Goal: Transaction & Acquisition: Purchase product/service

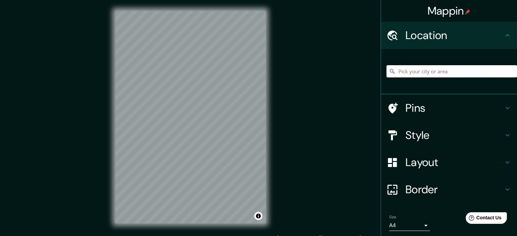
click at [409, 73] on input "Pick your city or area" at bounding box center [452, 71] width 131 height 12
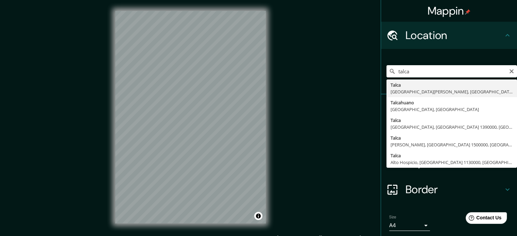
type input "[GEOGRAPHIC_DATA], [GEOGRAPHIC_DATA][PERSON_NAME], [GEOGRAPHIC_DATA]"
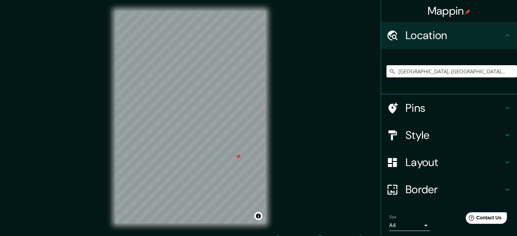
drag, startPoint x: 233, startPoint y: 152, endPoint x: 237, endPoint y: 159, distance: 8.4
click at [237, 159] on div at bounding box center [237, 156] width 5 height 5
click at [237, 159] on div at bounding box center [236, 158] width 5 height 5
click at [471, 137] on h4 "Style" at bounding box center [455, 136] width 98 height 14
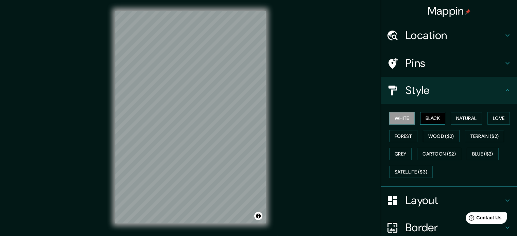
click at [432, 120] on button "Black" at bounding box center [433, 118] width 26 height 13
click at [451, 122] on button "Natural" at bounding box center [466, 118] width 31 height 13
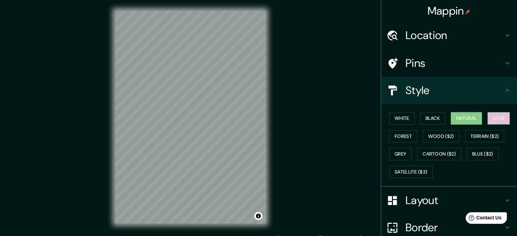
click at [488, 119] on button "Love" at bounding box center [499, 118] width 22 height 13
click at [408, 138] on button "Forest" at bounding box center [403, 136] width 28 height 13
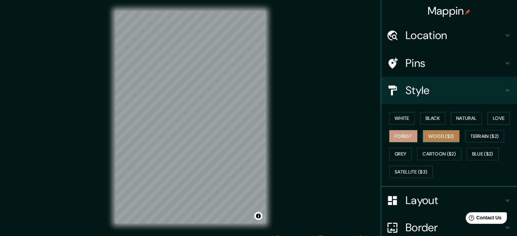
click at [423, 135] on button "Wood ($2)" at bounding box center [441, 136] width 37 height 13
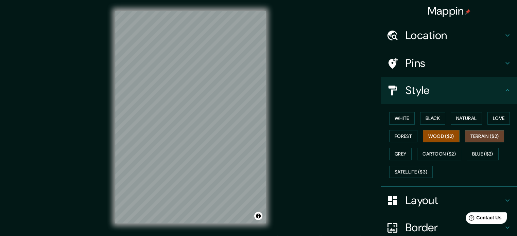
click at [468, 138] on button "Terrain ($2)" at bounding box center [484, 136] width 39 height 13
click at [393, 151] on button "Grey" at bounding box center [400, 154] width 22 height 13
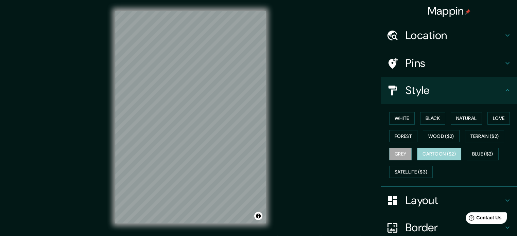
click at [417, 153] on button "Cartoon ($2)" at bounding box center [439, 154] width 44 height 13
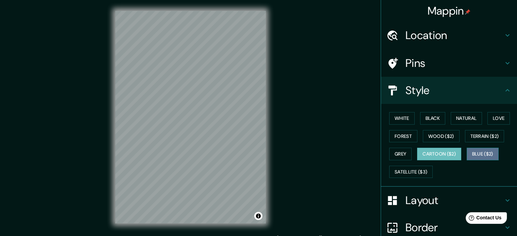
click at [467, 153] on button "Blue ($2)" at bounding box center [483, 154] width 32 height 13
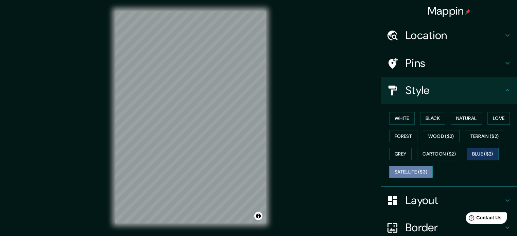
click at [407, 170] on button "Satellite ($3)" at bounding box center [411, 172] width 44 height 13
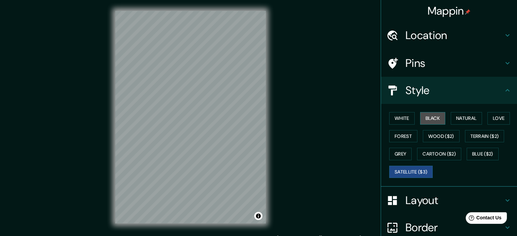
click at [421, 119] on button "Black" at bounding box center [433, 118] width 26 height 13
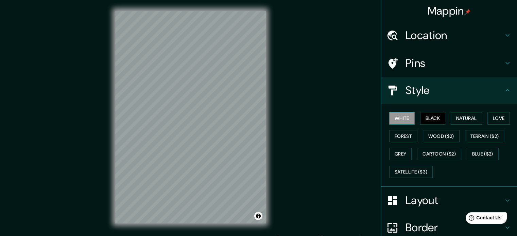
click at [399, 121] on button "White" at bounding box center [402, 118] width 26 height 13
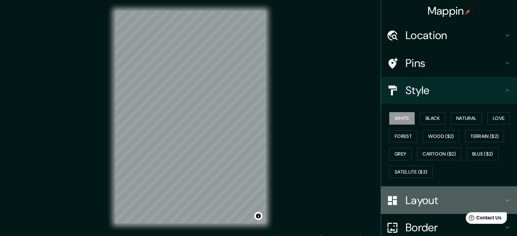
click at [428, 196] on h4 "Layout" at bounding box center [455, 201] width 98 height 14
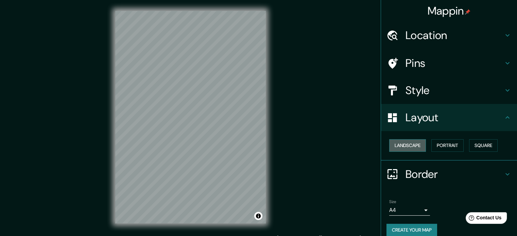
click at [419, 145] on button "Landscape" at bounding box center [407, 145] width 37 height 13
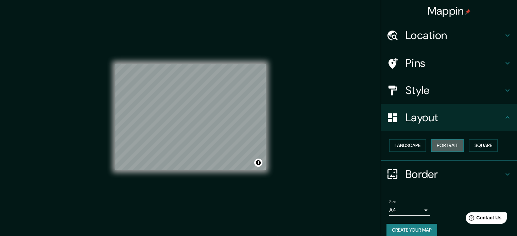
click at [435, 144] on button "Portrait" at bounding box center [448, 145] width 32 height 13
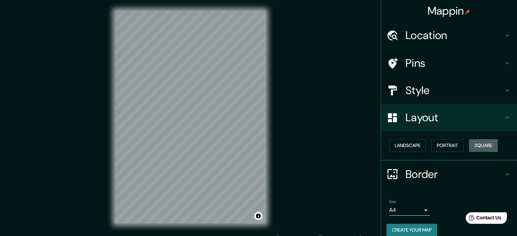
click at [469, 147] on button "Square" at bounding box center [483, 145] width 29 height 13
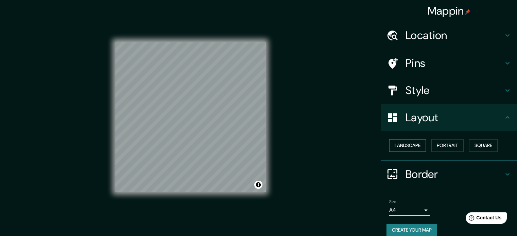
click at [411, 142] on button "Landscape" at bounding box center [407, 145] width 37 height 13
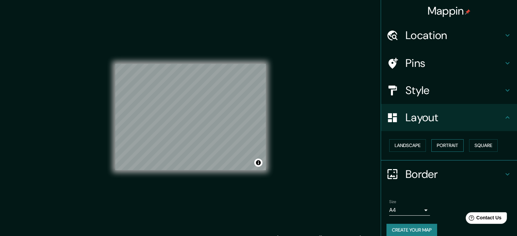
click at [451, 149] on button "Portrait" at bounding box center [448, 145] width 32 height 13
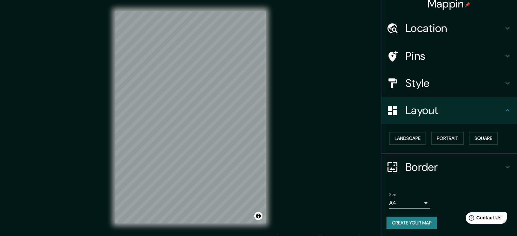
scroll to position [7, 0]
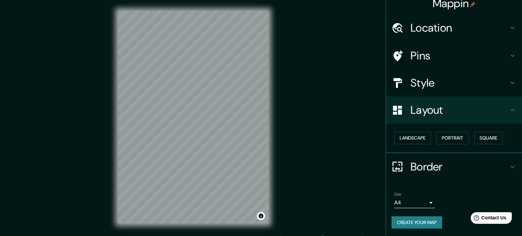
click at [408, 200] on body "Mappin Location Talca, Región del Maule, Chile Pins Style Layout Landscape Port…" at bounding box center [261, 118] width 522 height 236
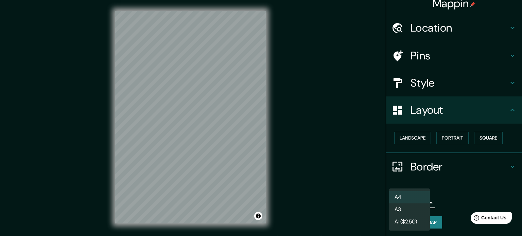
click at [455, 189] on div at bounding box center [261, 118] width 522 height 236
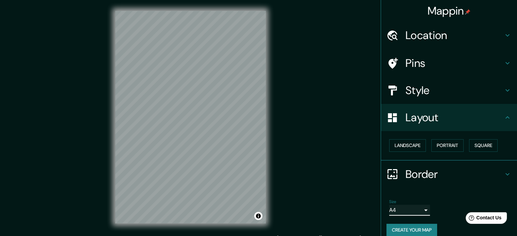
scroll to position [0, 0]
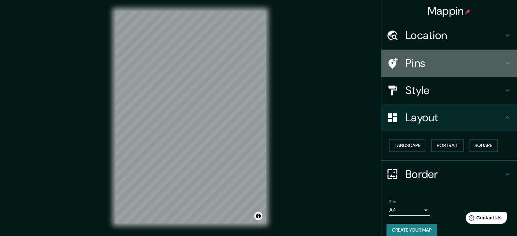
click at [422, 62] on h4 "Pins" at bounding box center [455, 63] width 98 height 14
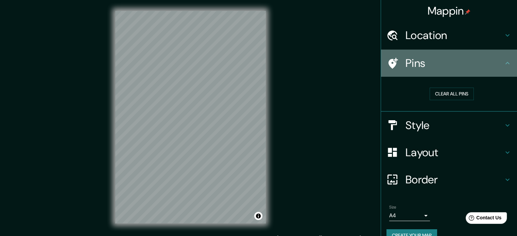
click at [422, 62] on h4 "Pins" at bounding box center [455, 63] width 98 height 14
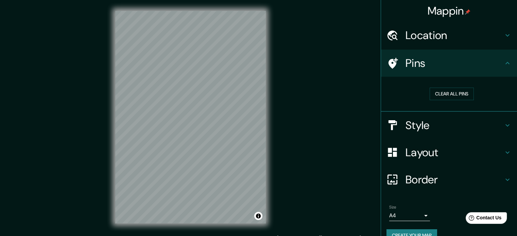
click at [436, 126] on h4 "Style" at bounding box center [455, 126] width 98 height 14
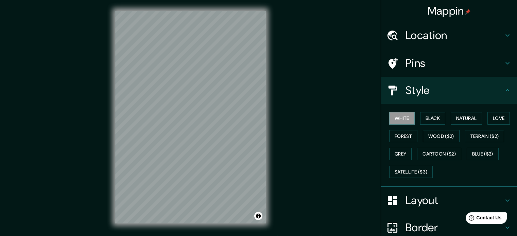
click at [440, 99] on div "Style" at bounding box center [449, 90] width 136 height 27
click at [211, 11] on div at bounding box center [190, 11] width 151 height 0
click at [203, 96] on div at bounding box center [200, 97] width 5 height 5
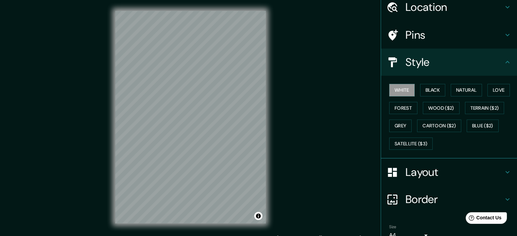
scroll to position [61, 0]
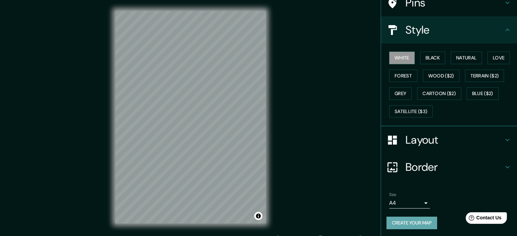
click at [407, 225] on button "Create your map" at bounding box center [412, 223] width 51 height 13
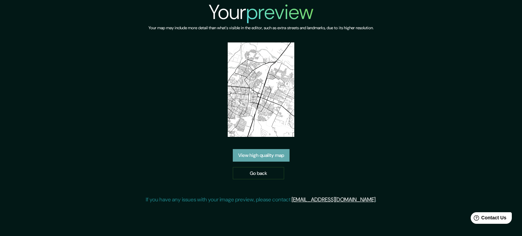
click at [283, 157] on link "View high quality map" at bounding box center [261, 155] width 57 height 13
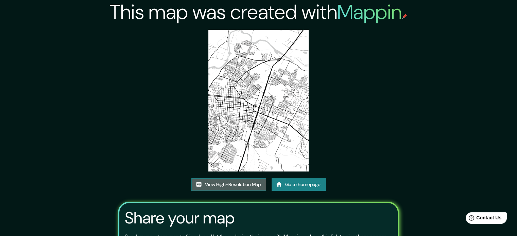
click at [249, 183] on link "View High-Resolution Map" at bounding box center [228, 185] width 75 height 13
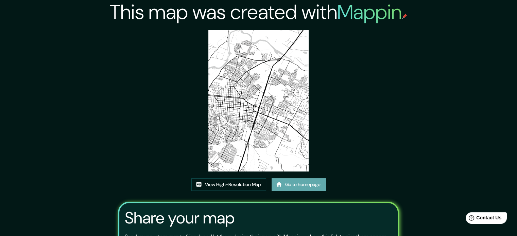
click at [293, 184] on link "Go to homepage" at bounding box center [299, 185] width 54 height 13
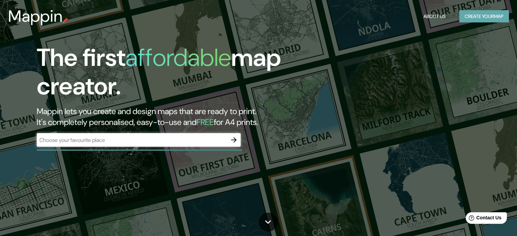
click at [470, 19] on button "Create your map" at bounding box center [485, 16] width 50 height 13
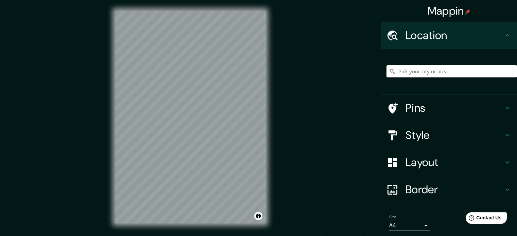
click at [423, 66] on input "Pick your city or area" at bounding box center [452, 71] width 131 height 12
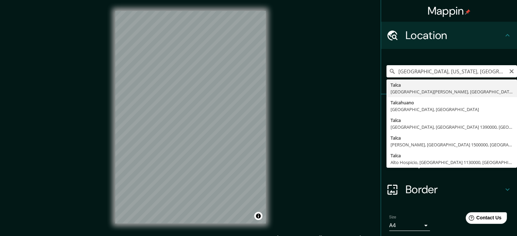
type input "Talca, Región del Maule, Chile"
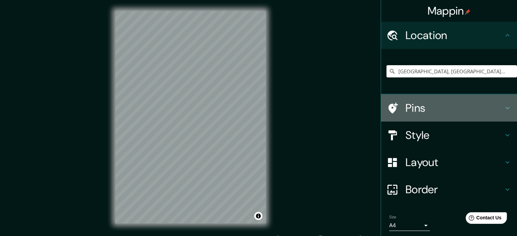
click at [447, 113] on h4 "Pins" at bounding box center [455, 108] width 98 height 14
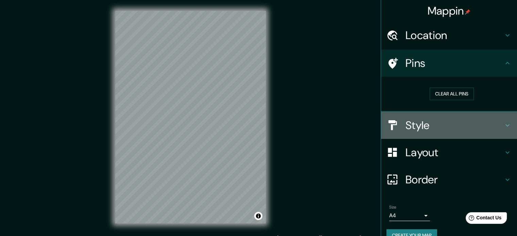
click at [443, 125] on h4 "Style" at bounding box center [455, 126] width 98 height 14
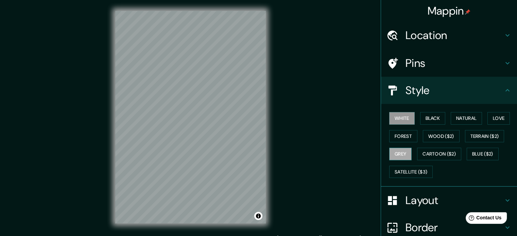
click at [399, 149] on button "Grey" at bounding box center [400, 154] width 22 height 13
click at [399, 135] on button "Forest" at bounding box center [403, 136] width 28 height 13
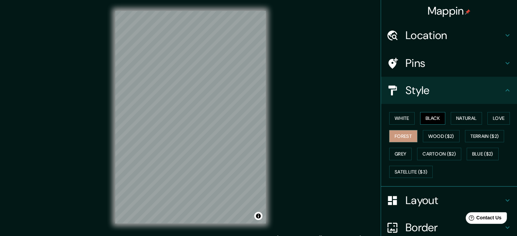
click at [428, 117] on button "Black" at bounding box center [433, 118] width 26 height 13
click at [456, 115] on button "Natural" at bounding box center [466, 118] width 31 height 13
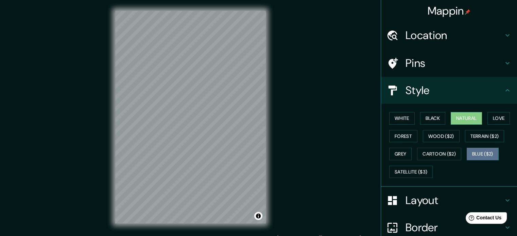
click at [481, 151] on button "Blue ($2)" at bounding box center [483, 154] width 32 height 13
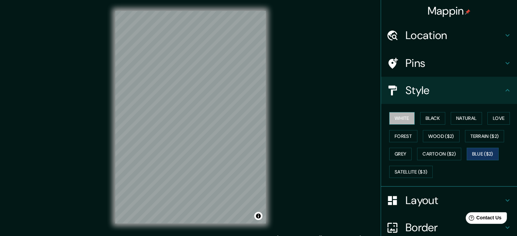
click at [405, 115] on button "White" at bounding box center [402, 118] width 26 height 13
click at [257, 216] on button "Toggle attribution" at bounding box center [258, 216] width 8 height 8
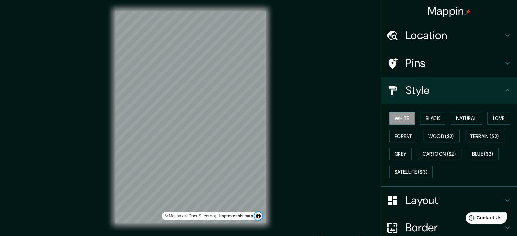
click at [257, 216] on button "Toggle attribution" at bounding box center [258, 216] width 8 height 8
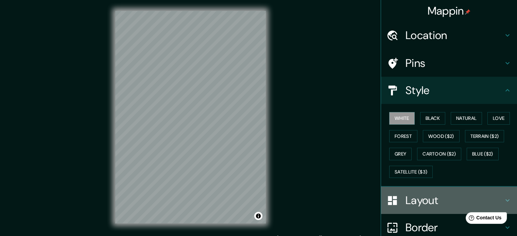
click at [414, 197] on h4 "Layout" at bounding box center [455, 201] width 98 height 14
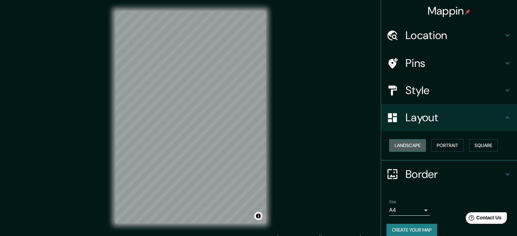
click at [412, 144] on button "Landscape" at bounding box center [407, 145] width 37 height 13
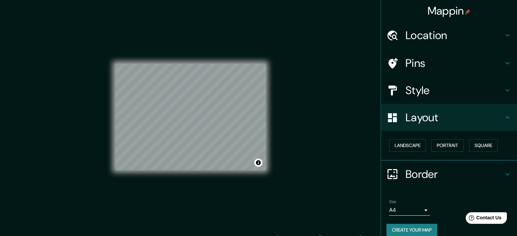
click at [220, 58] on div "© Mapbox © OpenStreetMap Improve this map" at bounding box center [190, 117] width 151 height 213
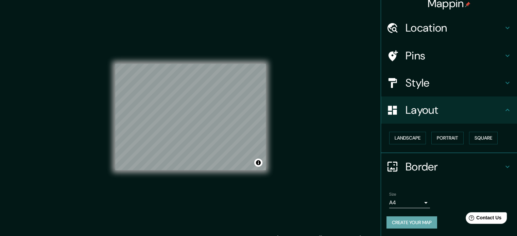
click at [393, 222] on button "Create your map" at bounding box center [412, 223] width 51 height 13
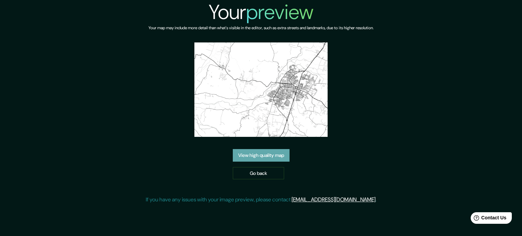
click at [274, 154] on link "View high quality map" at bounding box center [261, 155] width 57 height 13
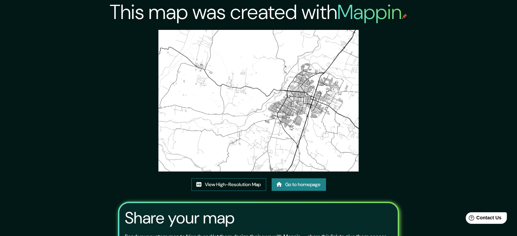
click at [251, 184] on link "View High-Resolution Map" at bounding box center [228, 185] width 75 height 13
click at [291, 185] on link "Go to homepage" at bounding box center [299, 185] width 54 height 13
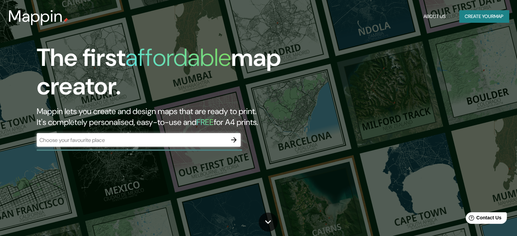
click at [493, 9] on div "Mappin About Us Create your map" at bounding box center [258, 16] width 517 height 22
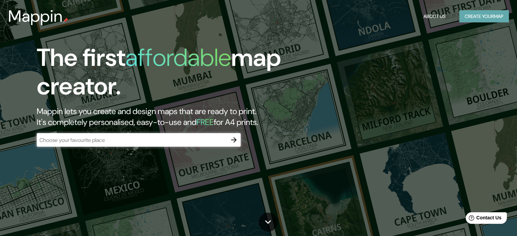
click at [489, 17] on button "Create your map" at bounding box center [485, 16] width 50 height 13
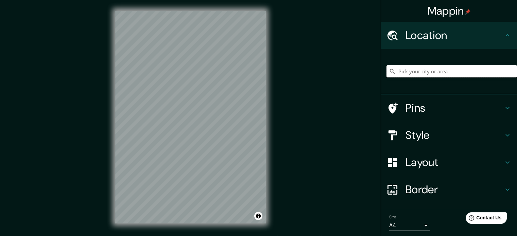
click at [446, 72] on input "Pick your city or area" at bounding box center [452, 71] width 131 height 12
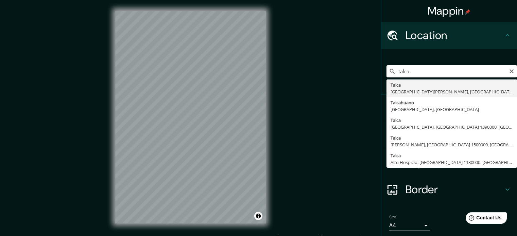
type input "Talca, Región del Maule, Chile"
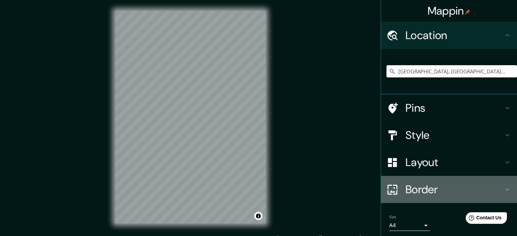
click at [400, 187] on div at bounding box center [396, 190] width 19 height 12
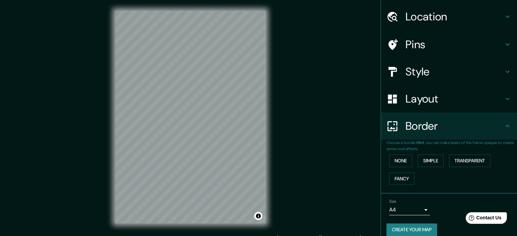
scroll to position [26, 0]
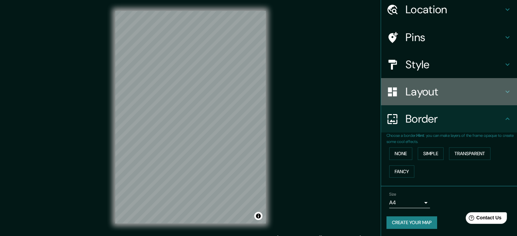
click at [436, 99] on div "Layout" at bounding box center [449, 91] width 136 height 27
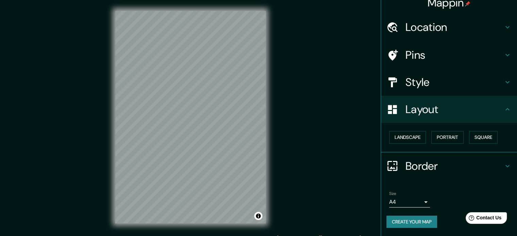
scroll to position [7, 0]
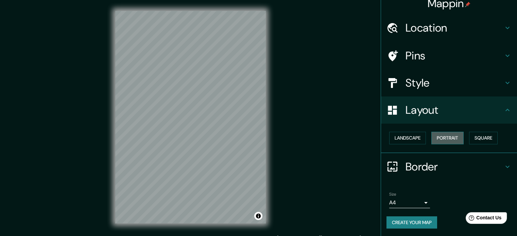
click at [440, 138] on button "Portrait" at bounding box center [448, 138] width 32 height 13
click at [278, 123] on div "Mappin Location Talca, Región del Maule, Chile Pins Style Layout Landscape Port…" at bounding box center [258, 123] width 517 height 246
click at [434, 138] on button "Portrait" at bounding box center [448, 138] width 32 height 13
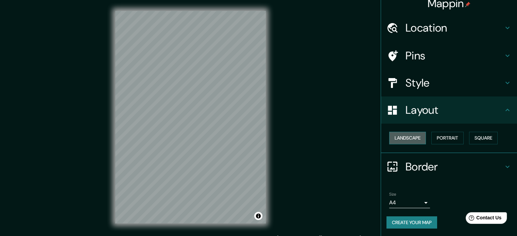
click at [412, 135] on button "Landscape" at bounding box center [407, 138] width 37 height 13
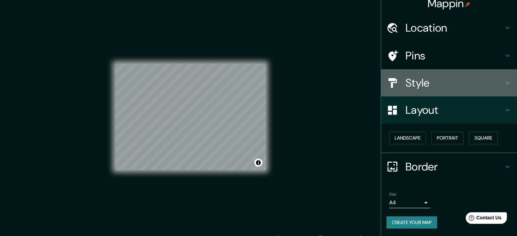
click at [438, 69] on div "Style" at bounding box center [449, 82] width 136 height 27
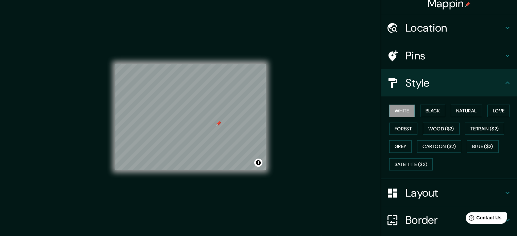
click at [220, 125] on div at bounding box center [218, 123] width 5 height 5
click at [219, 123] on div at bounding box center [218, 123] width 5 height 5
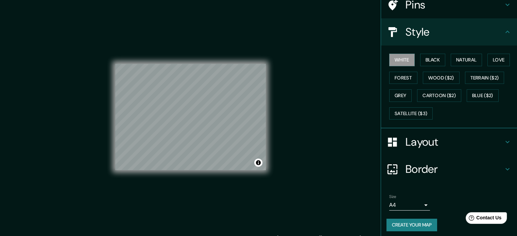
scroll to position [61, 0]
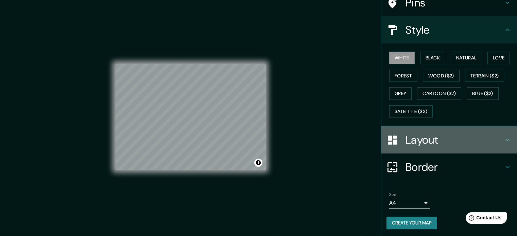
click at [411, 138] on h4 "Layout" at bounding box center [455, 140] width 98 height 14
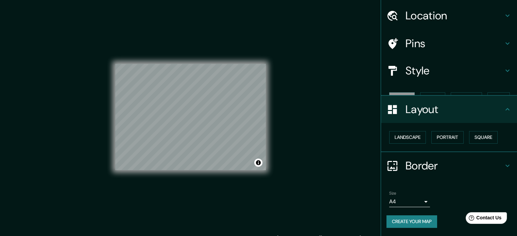
scroll to position [7, 0]
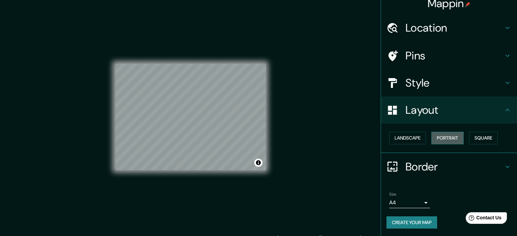
click at [434, 138] on button "Portrait" at bounding box center [448, 138] width 32 height 13
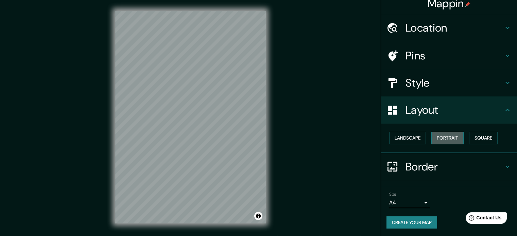
click at [434, 138] on button "Portrait" at bounding box center [448, 138] width 32 height 13
click at [410, 136] on button "Landscape" at bounding box center [407, 138] width 37 height 13
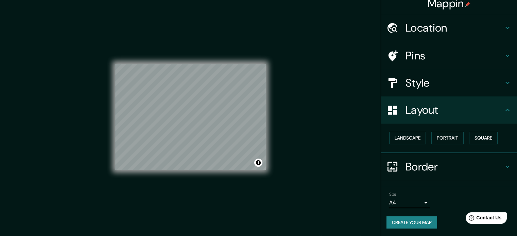
click at [348, 132] on div "Mappin Location Talca, Región del Maule, Chile Pins Style Layout Landscape Port…" at bounding box center [258, 123] width 517 height 246
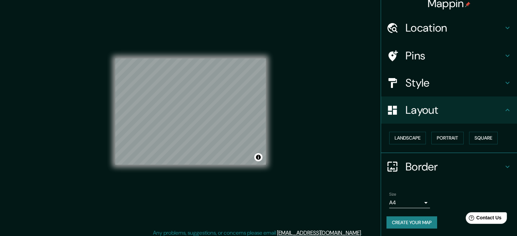
scroll to position [9, 0]
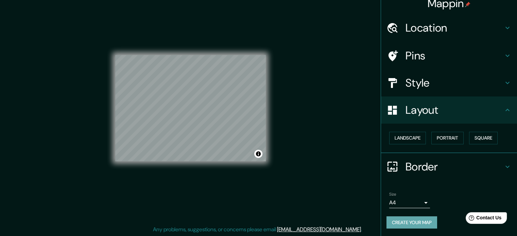
click at [415, 223] on button "Create your map" at bounding box center [412, 223] width 51 height 13
